Goal: Task Accomplishment & Management: Manage account settings

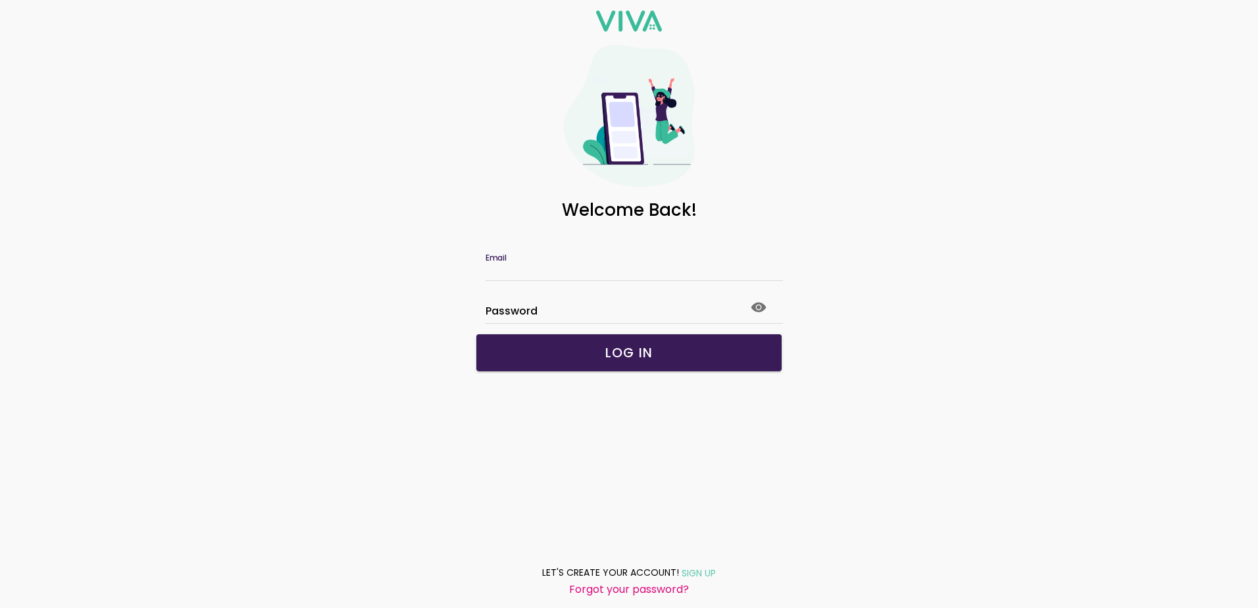
click at [557, 265] on input "Email" at bounding box center [629, 270] width 287 height 11
type input "**********"
click at [661, 355] on span "LOG IN" at bounding box center [629, 352] width 279 height 13
click at [761, 300] on icon at bounding box center [759, 307] width 16 height 16
click at [759, 305] on icon at bounding box center [759, 307] width 16 height 16
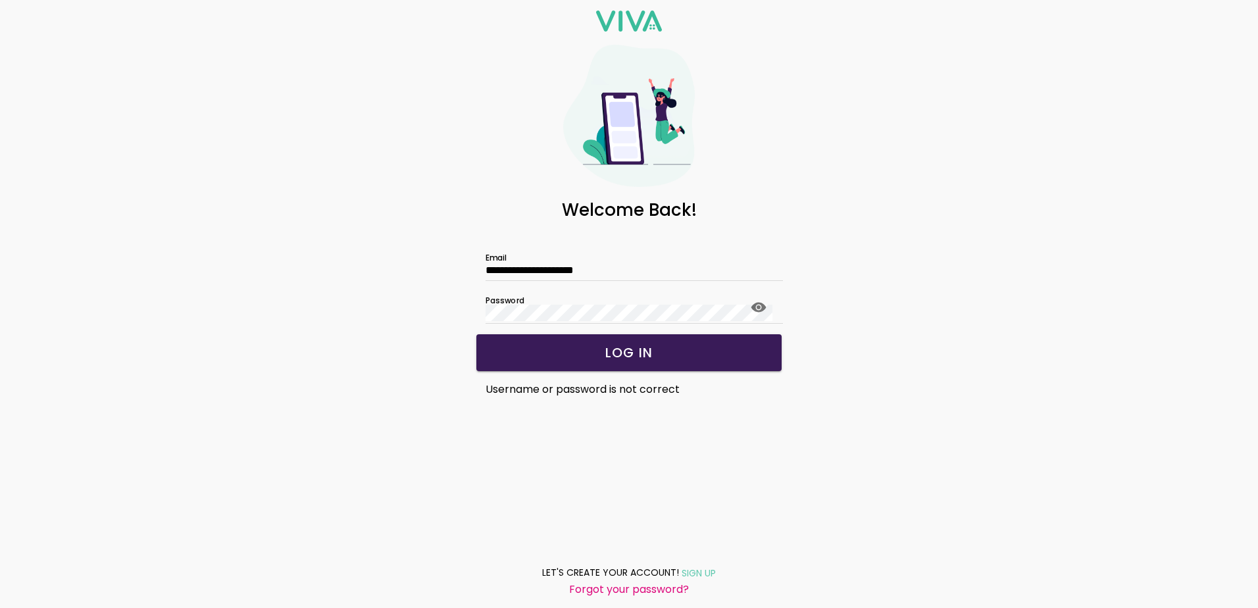
click at [759, 305] on icon at bounding box center [759, 307] width 16 height 16
click at [0, 0] on slot "LOG IN" at bounding box center [0, 0] width 0 height 0
